Goal: Task Accomplishment & Management: Use online tool/utility

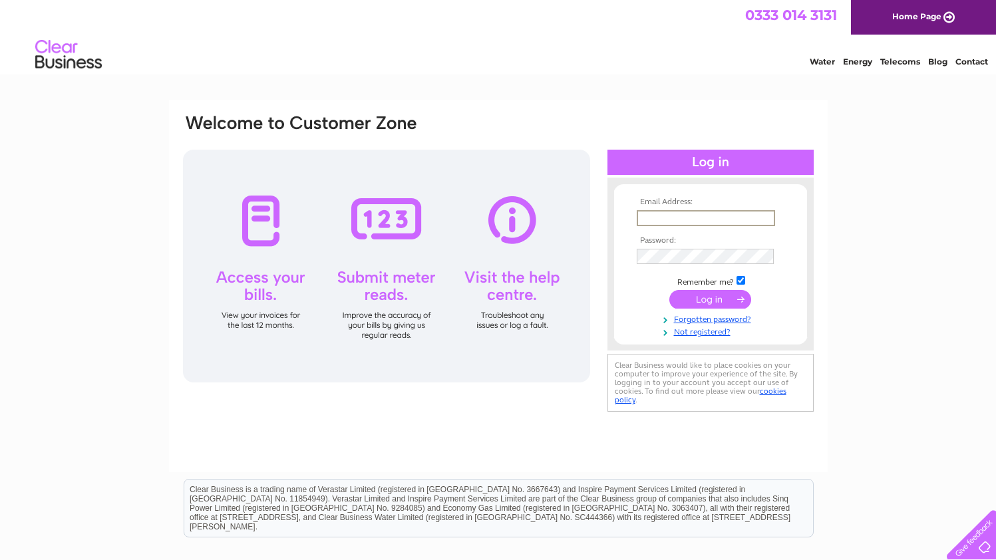
type input "office@thecornerhousehotel.com"
click at [710, 298] on input "submit" at bounding box center [710, 299] width 82 height 19
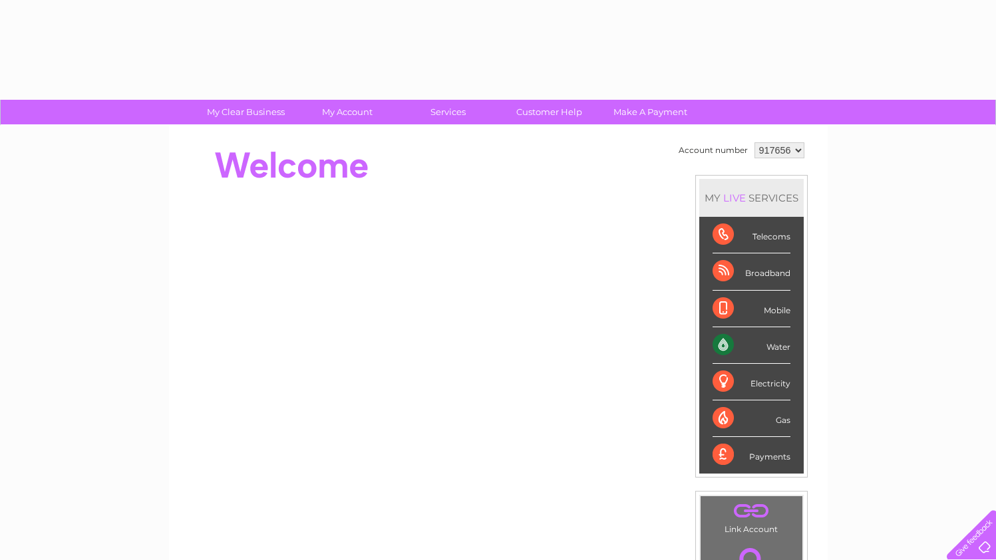
click at [734, 299] on div "Mobile" at bounding box center [752, 309] width 78 height 37
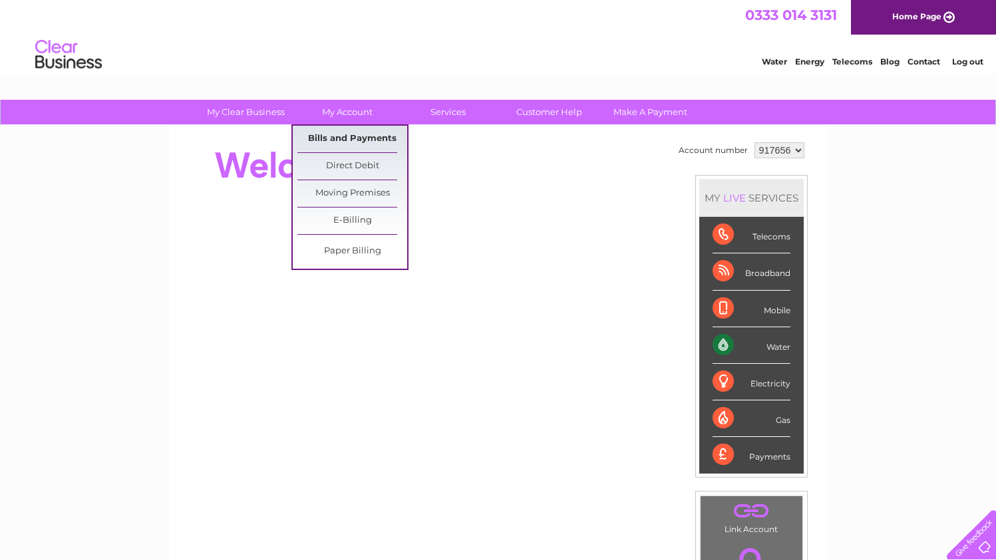
click at [361, 132] on link "Bills and Payments" at bounding box center [352, 139] width 110 height 27
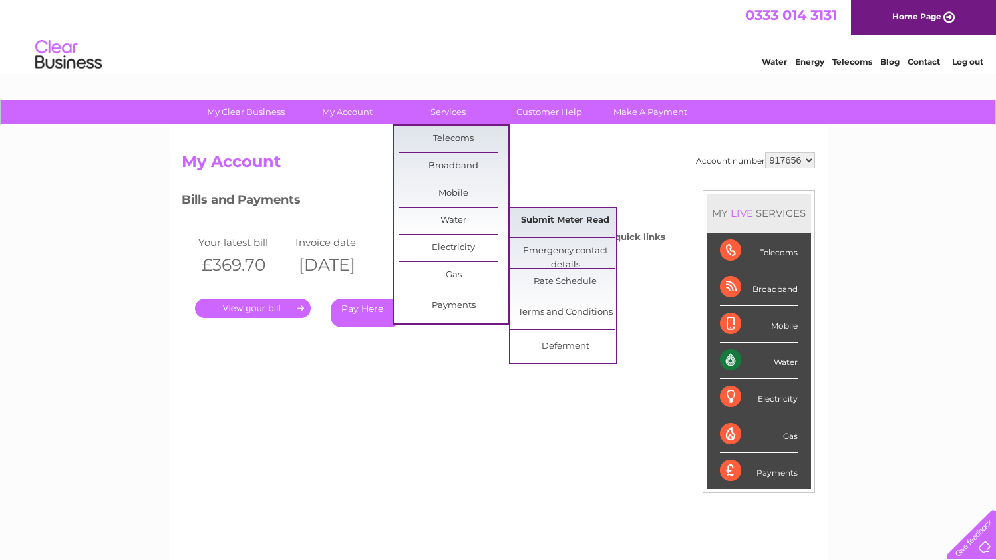
click at [560, 220] on link "Submit Meter Read" at bounding box center [565, 221] width 110 height 27
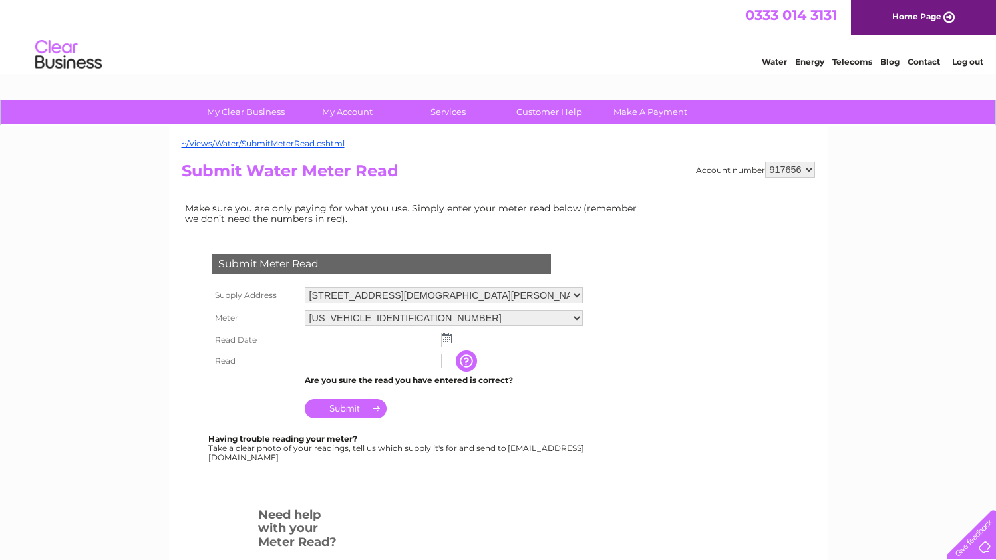
click at [449, 340] on td at bounding box center [443, 339] width 285 height 21
click at [447, 336] on img at bounding box center [447, 338] width 10 height 11
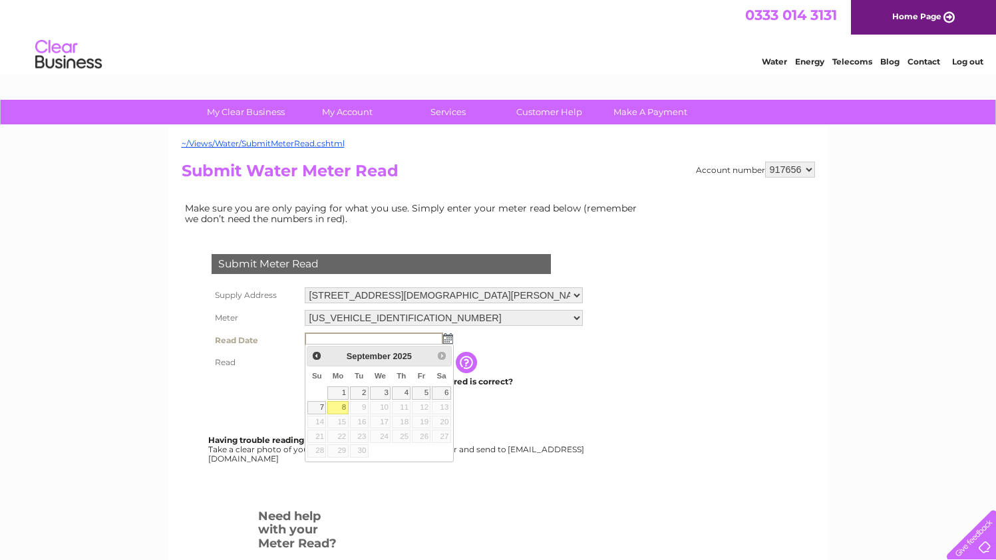
click at [336, 407] on link "8" at bounding box center [337, 407] width 21 height 13
type input "2025/09/08"
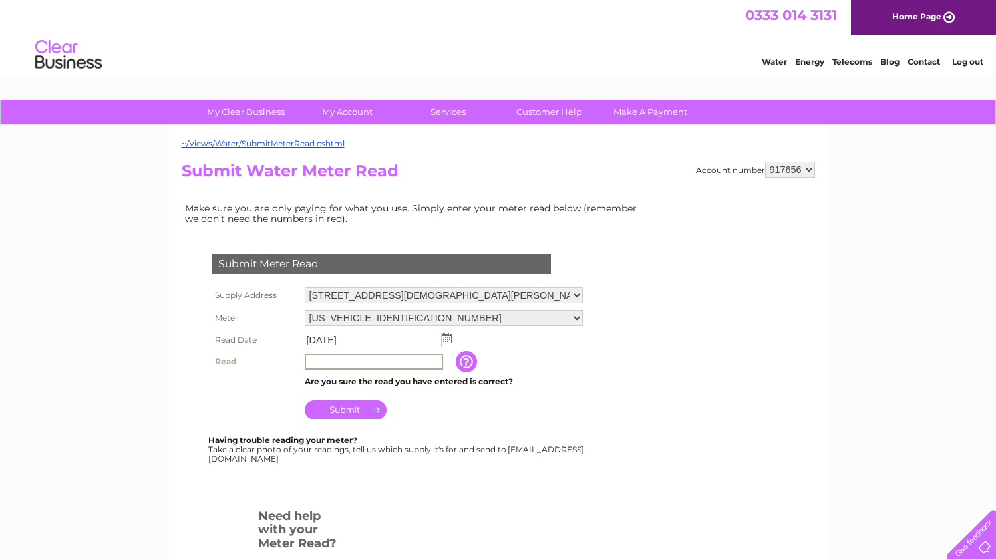
click at [415, 361] on input "text" at bounding box center [374, 362] width 138 height 16
click at [392, 362] on input "text" at bounding box center [374, 362] width 138 height 16
type input "01680"
click at [546, 421] on div "Submit Meter Read Supply Address 1 Lady Street, Annan, Dumfriesshire, DG12 5DA …" at bounding box center [384, 351] width 405 height 221
click at [370, 407] on input "Submit" at bounding box center [346, 408] width 82 height 19
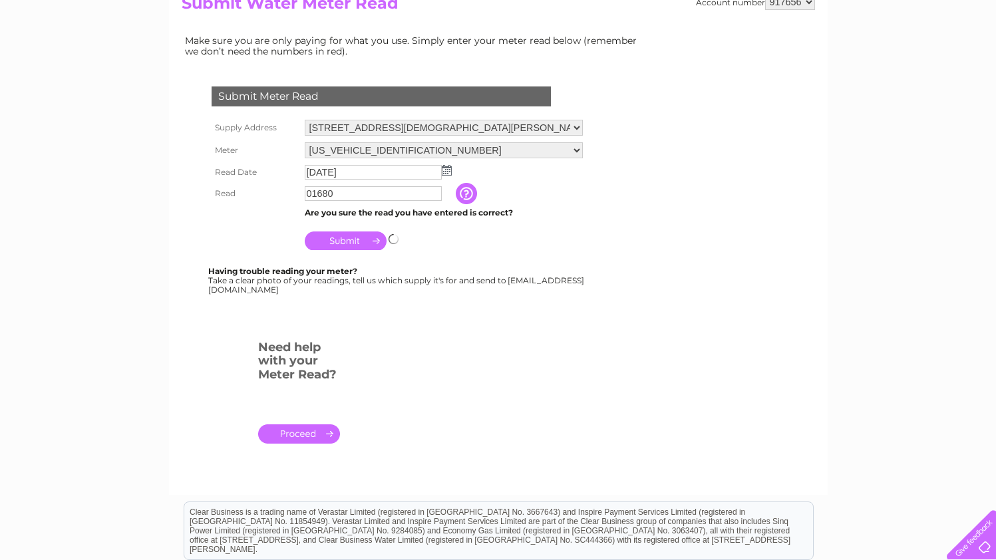
scroll to position [168, 0]
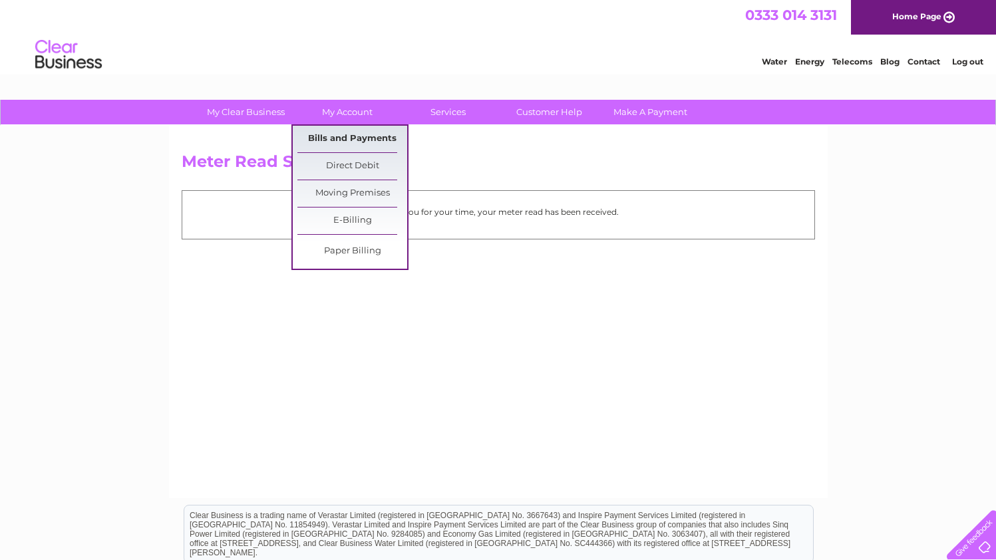
click at [348, 142] on link "Bills and Payments" at bounding box center [352, 139] width 110 height 27
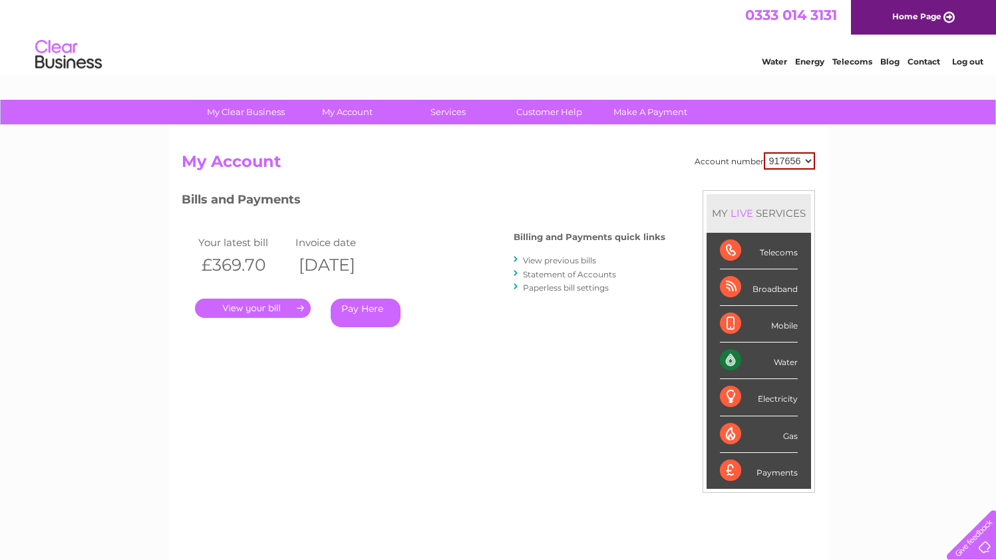
click at [275, 307] on link "." at bounding box center [253, 308] width 116 height 19
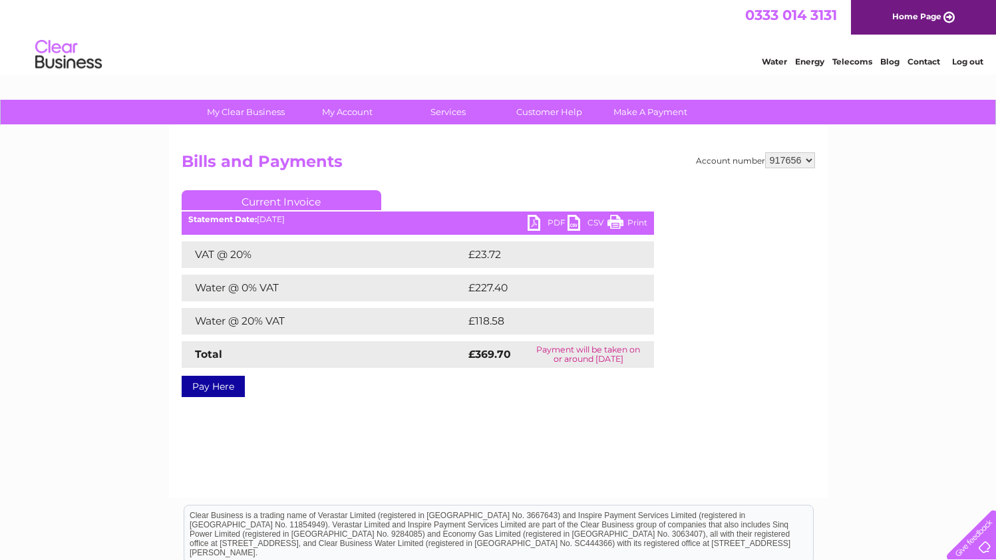
click at [542, 225] on link "PDF" at bounding box center [548, 224] width 40 height 19
